Goal: Obtain resource: Download file/media

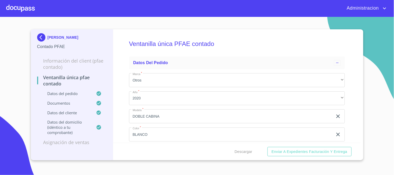
click at [59, 36] on p "[PERSON_NAME]" at bounding box center [62, 37] width 31 height 4
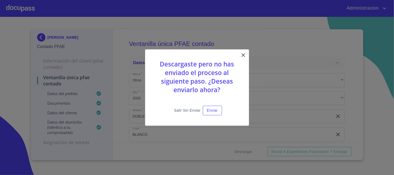
click at [179, 109] on span "Salir sin enviar" at bounding box center [187, 110] width 26 height 6
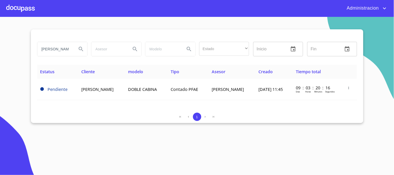
drag, startPoint x: 43, startPoint y: 51, endPoint x: 103, endPoint y: 49, distance: 60.2
click at [101, 49] on div "[PERSON_NAME] Estado ​ ​ Inicio ​ Fin ​" at bounding box center [197, 49] width 324 height 19
type input "j"
type input "[PERSON_NAME]"
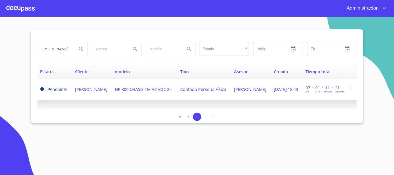
drag, startPoint x: 119, startPoint y: 90, endPoint x: 127, endPoint y: 91, distance: 7.9
click at [127, 91] on td "NP 300 CHASIS TM AC VDC 25" at bounding box center [144, 90] width 65 height 22
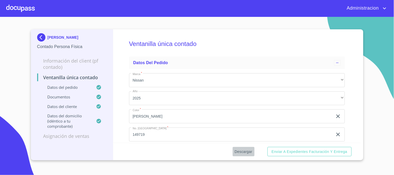
click at [238, 153] on span "Descargar" at bounding box center [244, 151] width 18 height 6
click at [58, 38] on p "[PERSON_NAME]" at bounding box center [62, 37] width 31 height 4
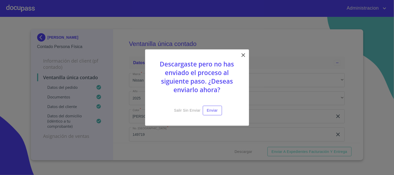
click at [241, 55] on icon at bounding box center [243, 55] width 6 height 6
